Goal: Information Seeking & Learning: Learn about a topic

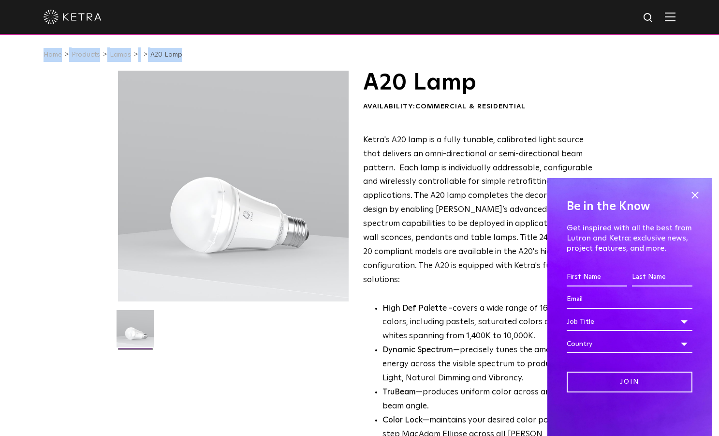
drag, startPoint x: 230, startPoint y: 218, endPoint x: 430, endPoint y: -68, distance: 348.8
click at [189, 259] on div at bounding box center [233, 186] width 231 height 231
click at [203, 247] on div at bounding box center [233, 186] width 231 height 231
drag, startPoint x: 210, startPoint y: 242, endPoint x: 304, endPoint y: 104, distance: 166.9
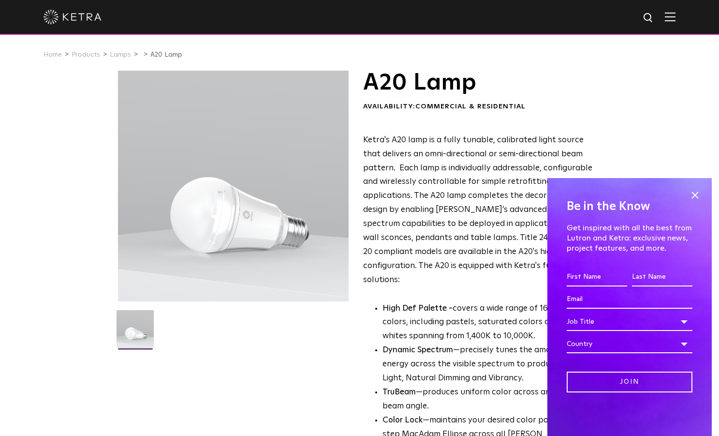
click at [304, 104] on div at bounding box center [233, 186] width 231 height 231
click at [134, 328] on img at bounding box center [135, 332] width 37 height 45
click at [221, 219] on div at bounding box center [233, 186] width 231 height 231
drag, startPoint x: 209, startPoint y: 215, endPoint x: 431, endPoint y: -14, distance: 318.8
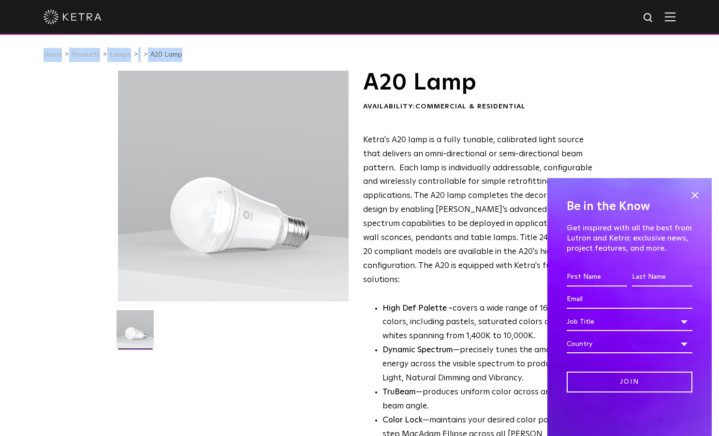
click at [247, 221] on div at bounding box center [233, 186] width 231 height 231
